Goal: Find specific page/section: Find specific page/section

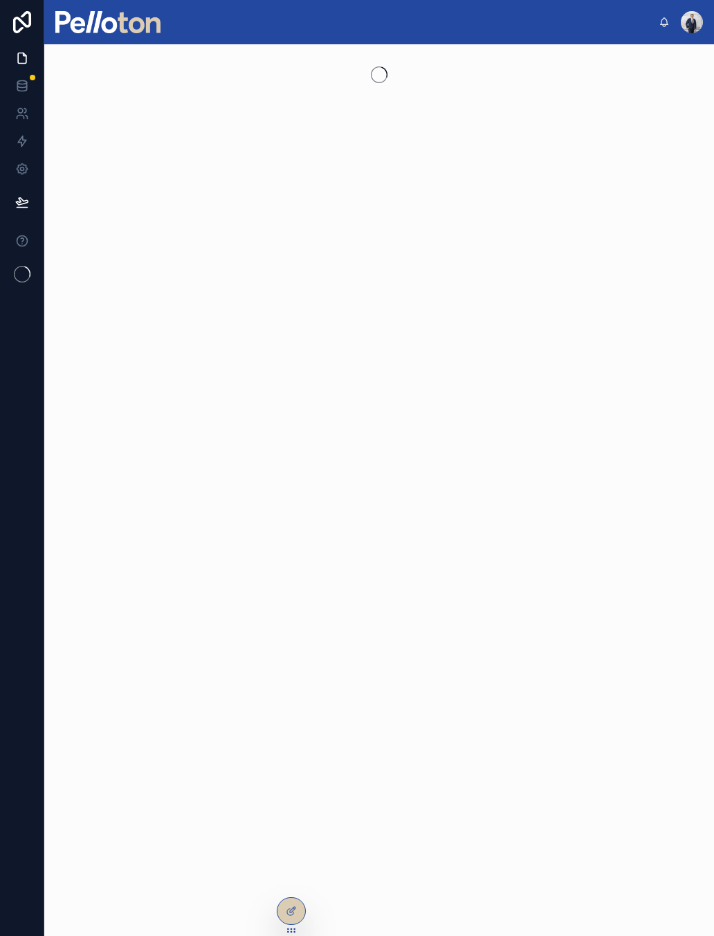
scroll to position [17, 0]
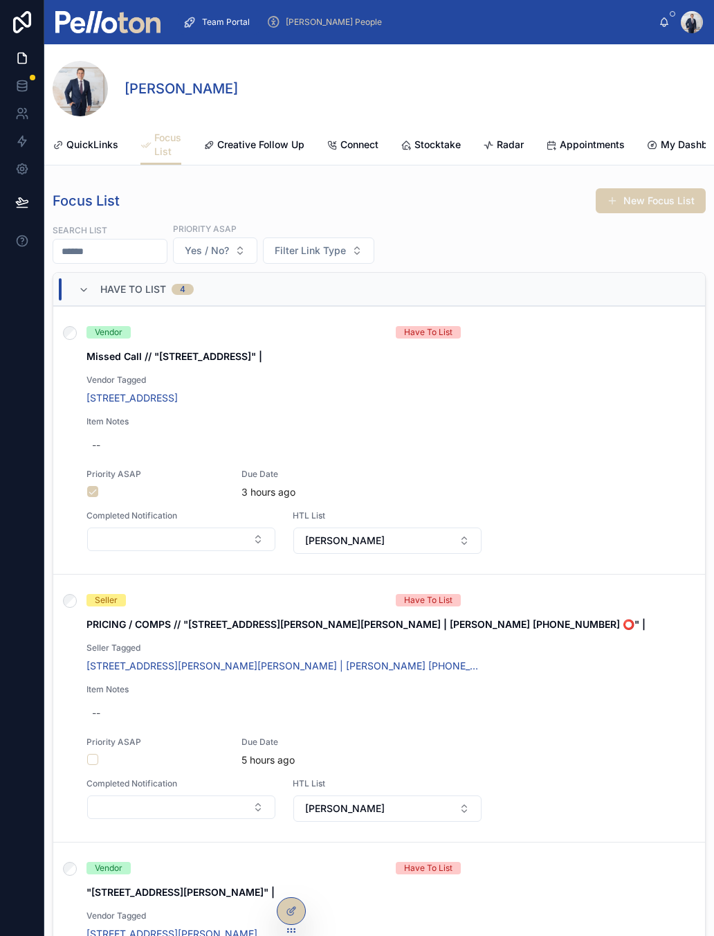
click at [111, 44] on div "[PERSON_NAME]" at bounding box center [379, 84] width 653 height 80
click at [133, 15] on img at bounding box center [107, 22] width 105 height 22
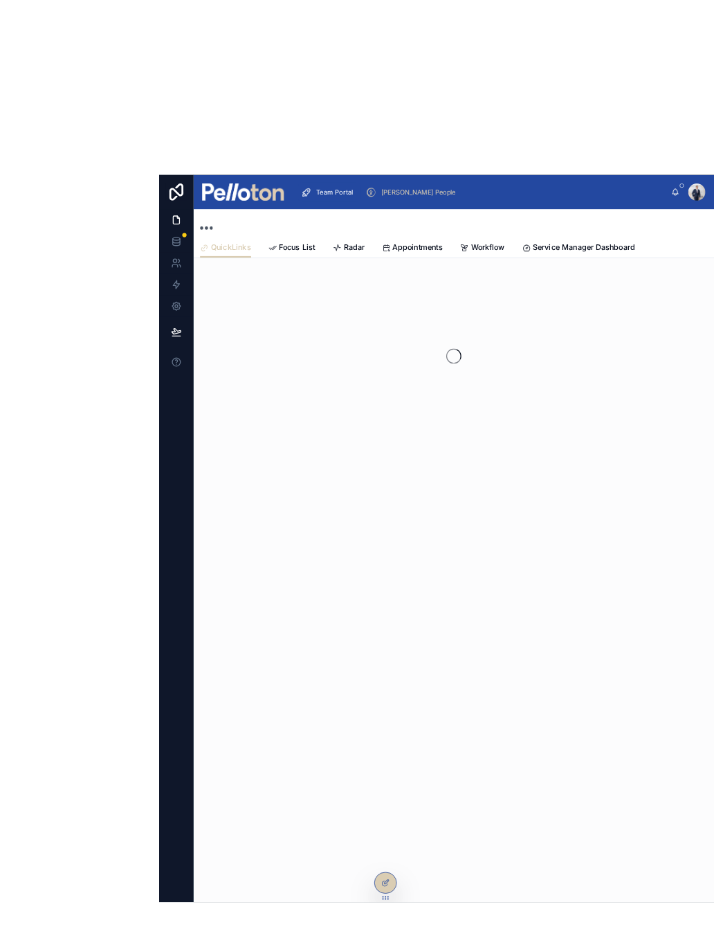
scroll to position [2, 0]
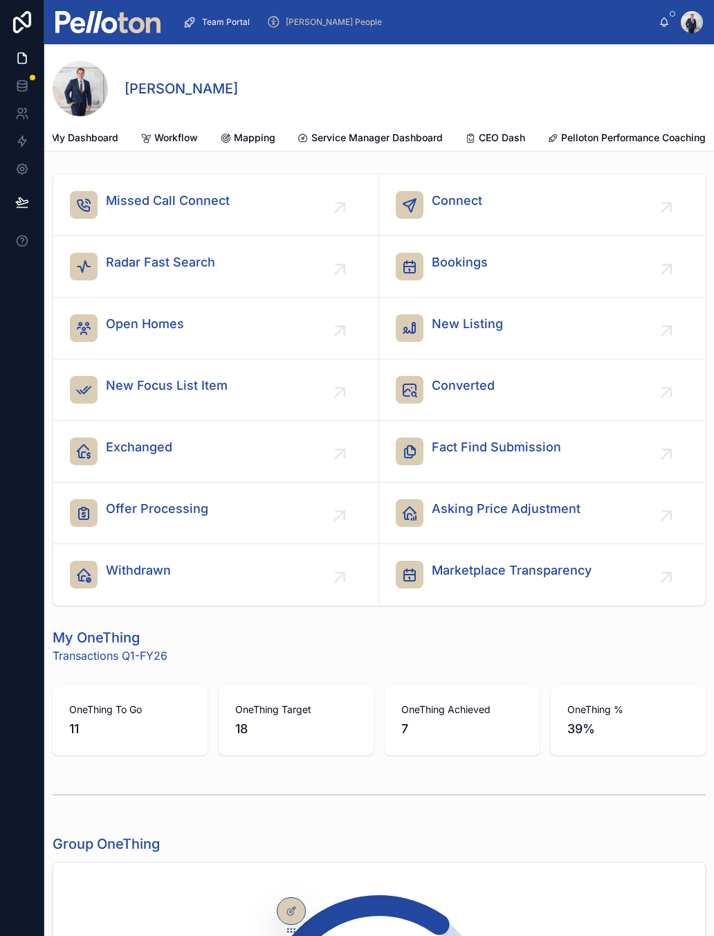
scroll to position [0, 632]
click at [179, 135] on span "Workflow" at bounding box center [176, 138] width 44 height 14
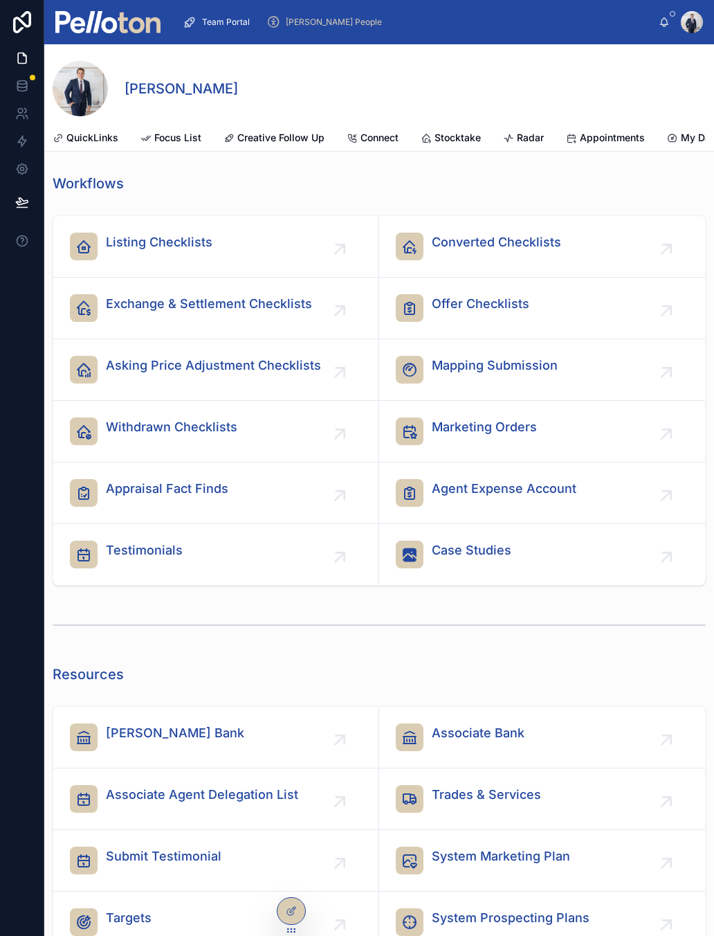
click at [129, 361] on span "Asking Price Adjustment Checklists" at bounding box center [213, 365] width 215 height 19
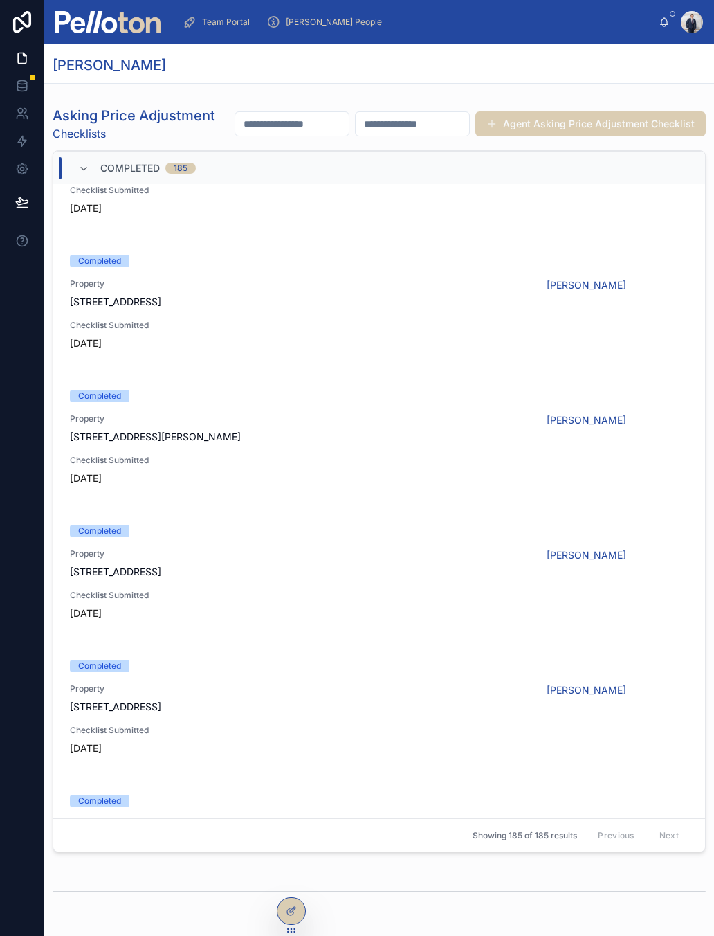
scroll to position [493, 0]
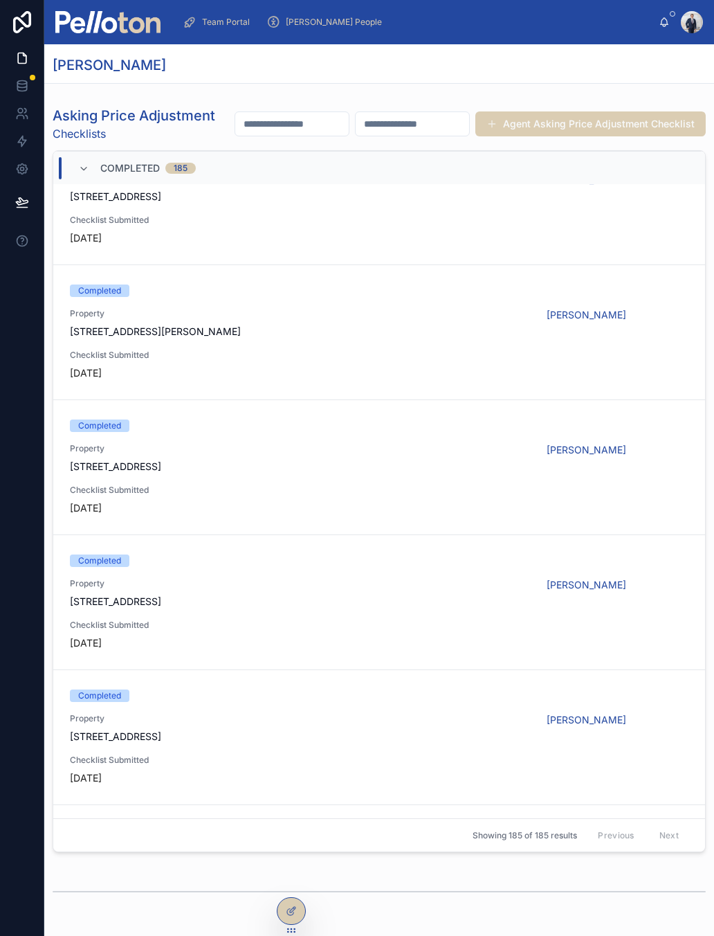
click at [319, 608] on span "[STREET_ADDRESS]" at bounding box center [300, 601] width 460 height 14
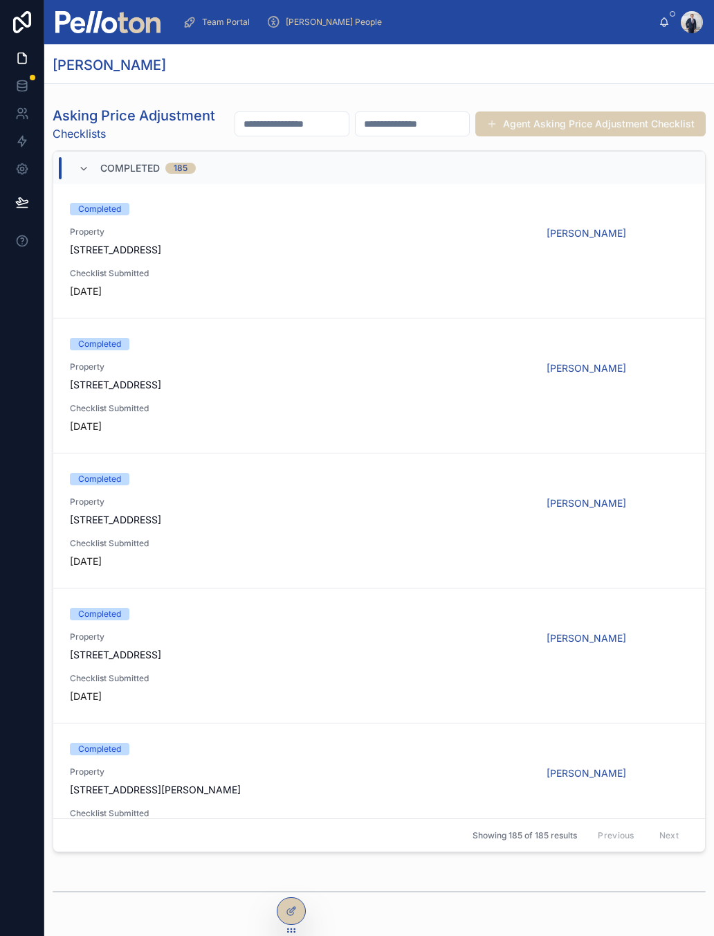
scroll to position [34, 0]
